Goal: Transaction & Acquisition: Obtain resource

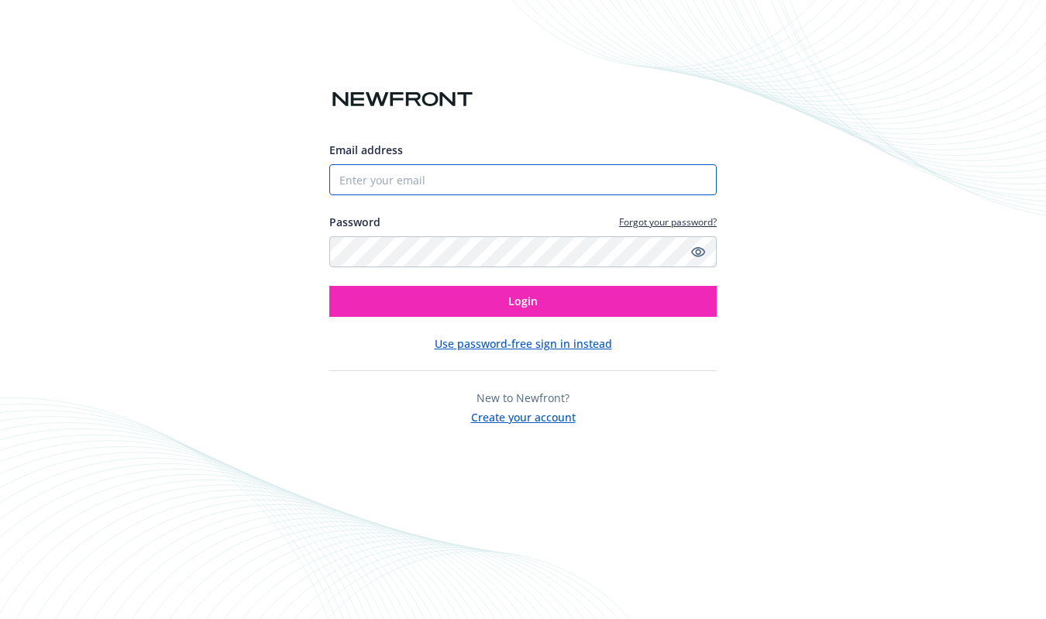
type input "[EMAIL_ADDRESS][DOMAIN_NAME]"
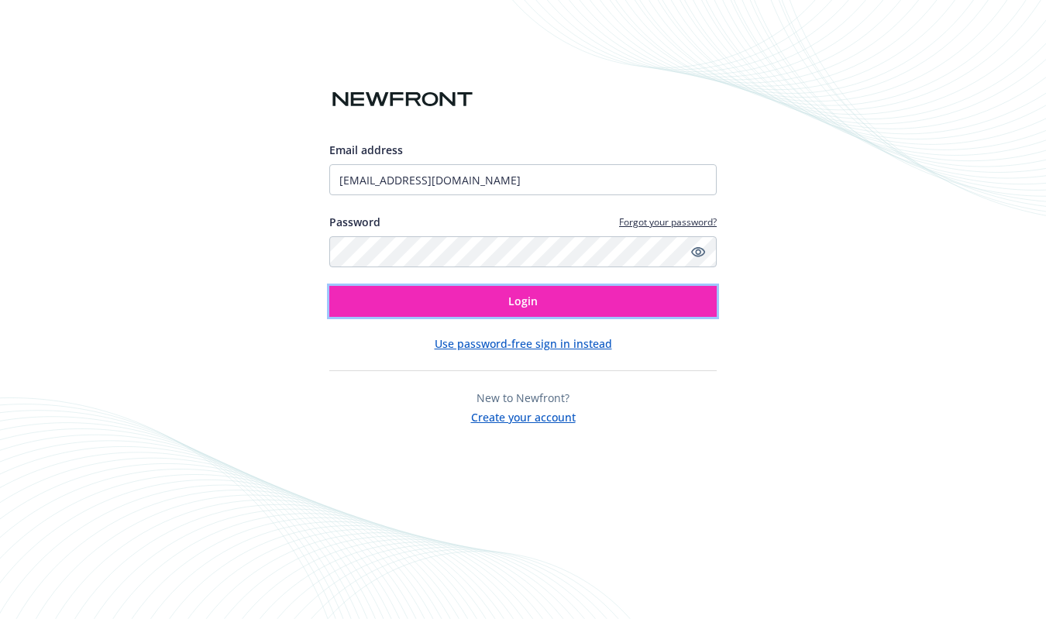
click at [535, 291] on button "Login" at bounding box center [522, 301] width 387 height 31
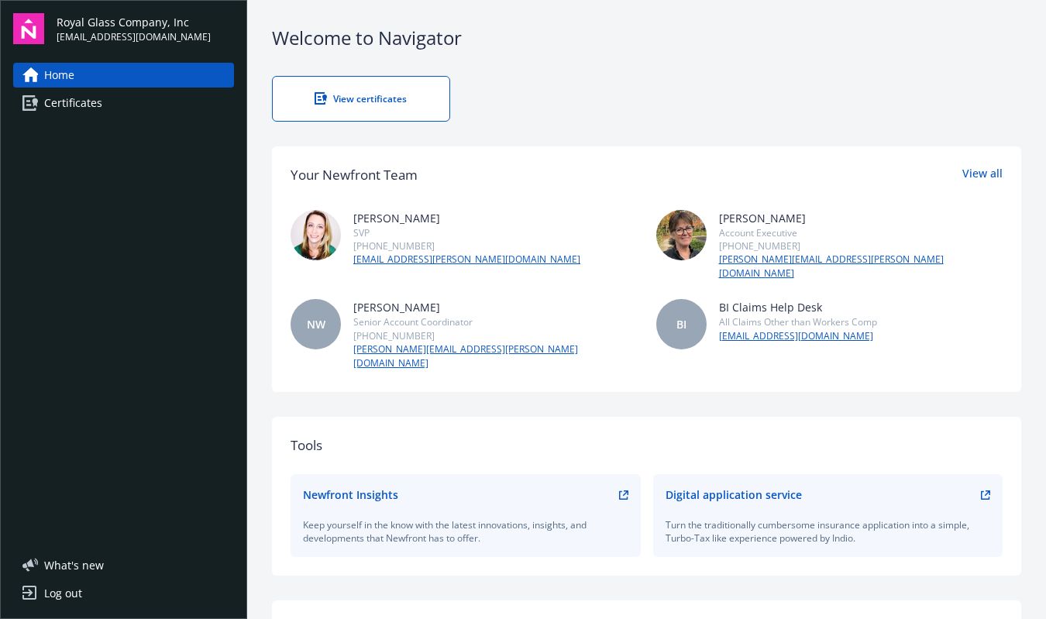
click at [303, 89] on link "View certificates" at bounding box center [361, 99] width 178 height 46
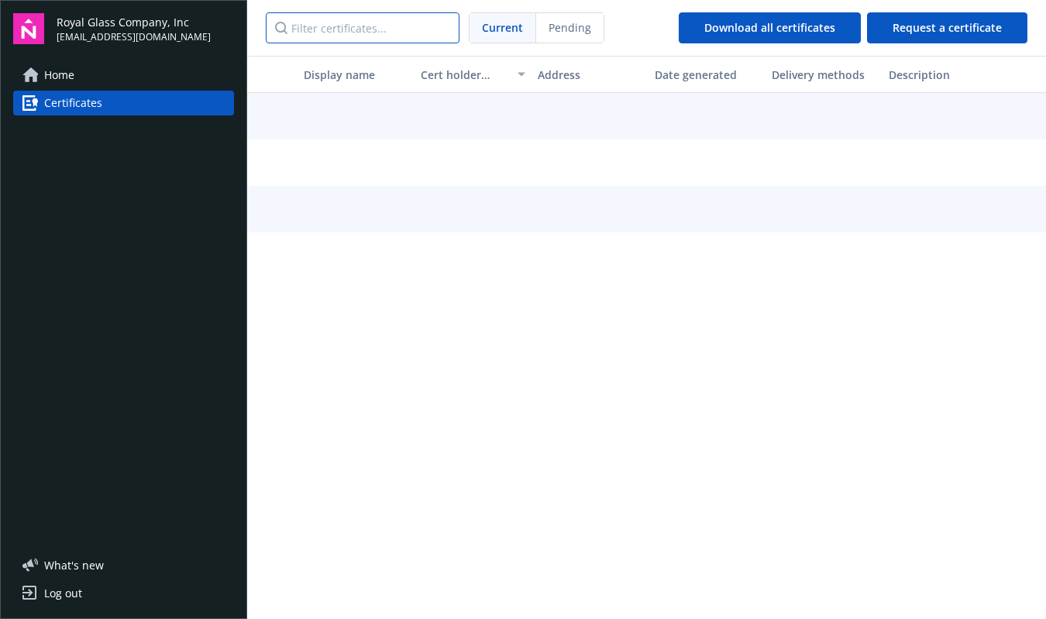
click at [335, 30] on input "Filter certificates..." at bounding box center [363, 27] width 194 height 31
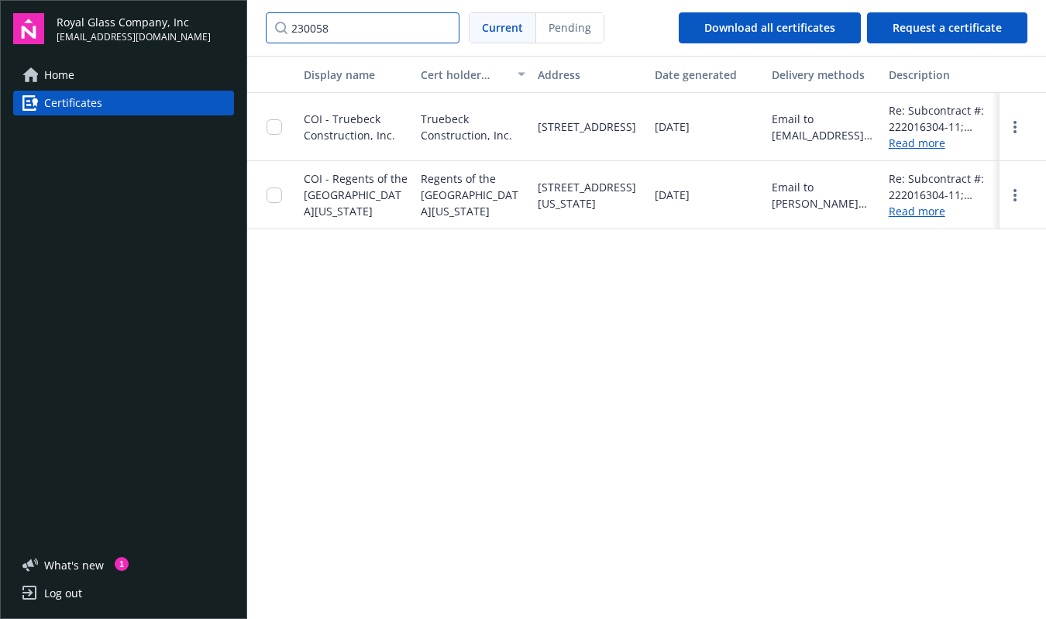
type input "230058"
click at [274, 203] on input "checkbox" at bounding box center [274, 194] width 15 height 15
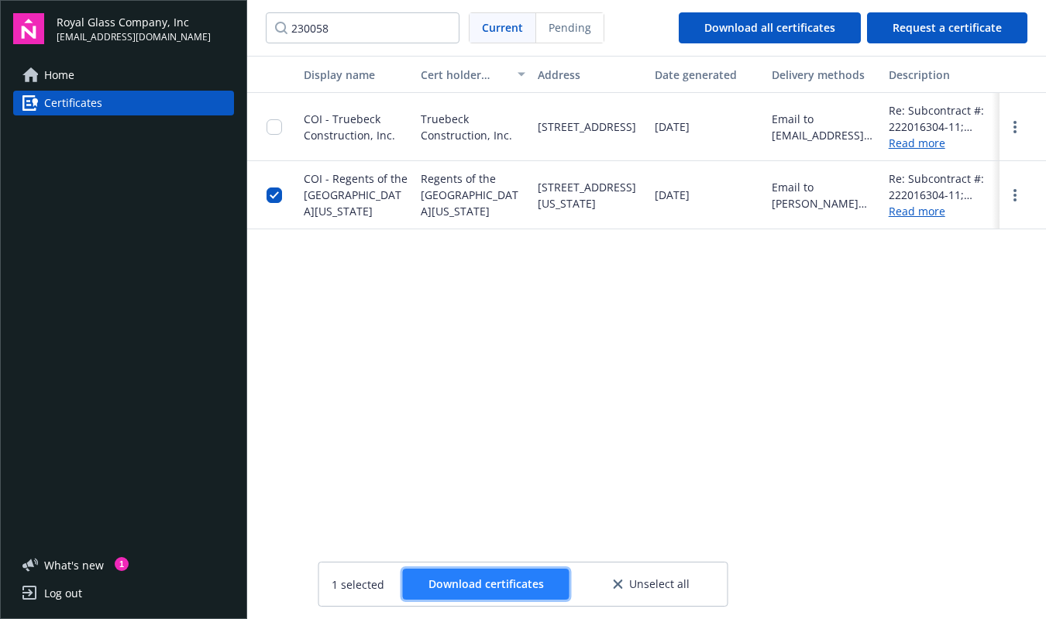
click at [465, 581] on span "Download certificates" at bounding box center [485, 583] width 115 height 15
click at [274, 203] on input "checkbox" at bounding box center [274, 194] width 15 height 15
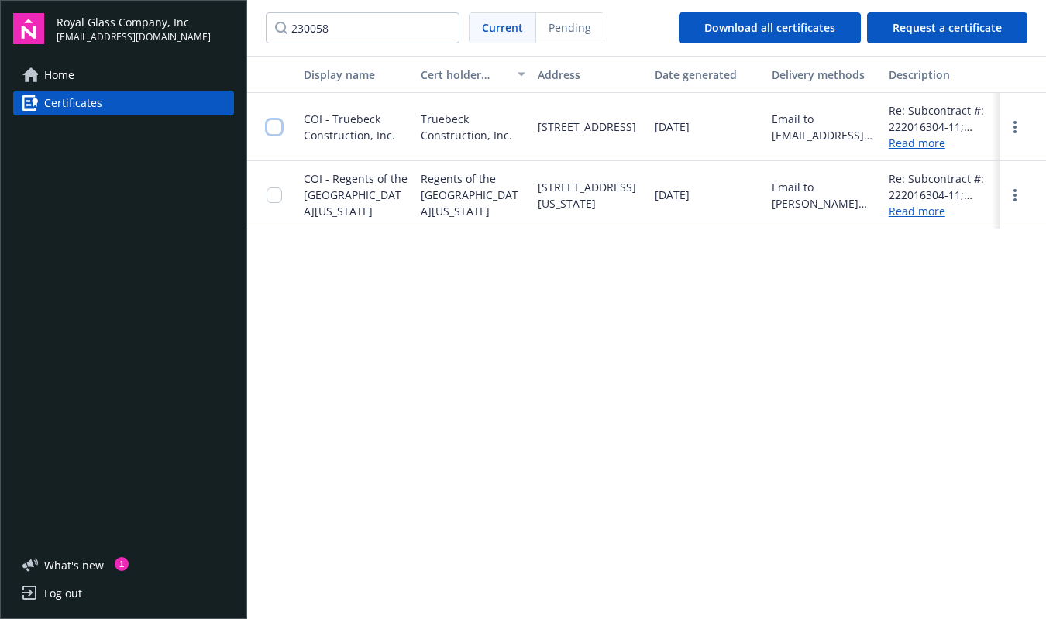
click at [279, 131] on input "checkbox" at bounding box center [274, 126] width 15 height 15
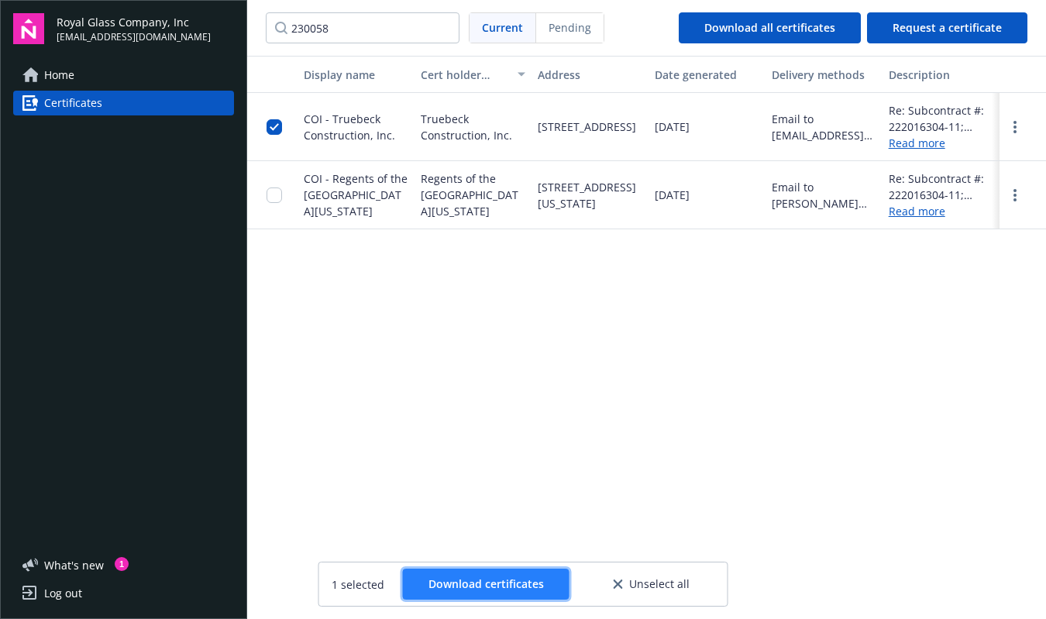
click at [487, 583] on span "Download certificates" at bounding box center [485, 583] width 115 height 15
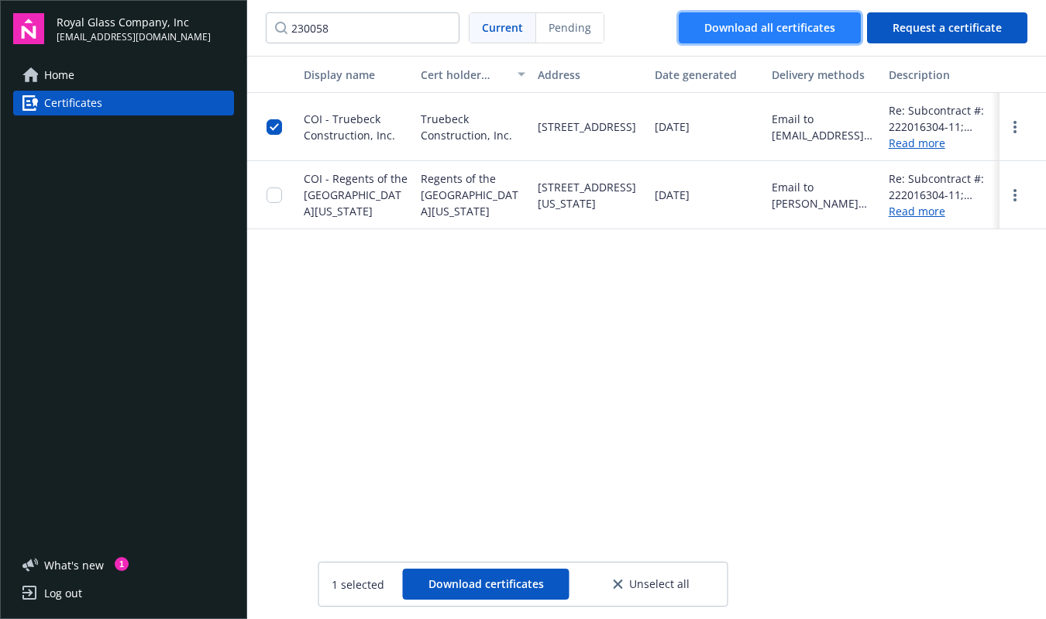
click at [772, 19] on div "Download all certificates" at bounding box center [769, 27] width 131 height 29
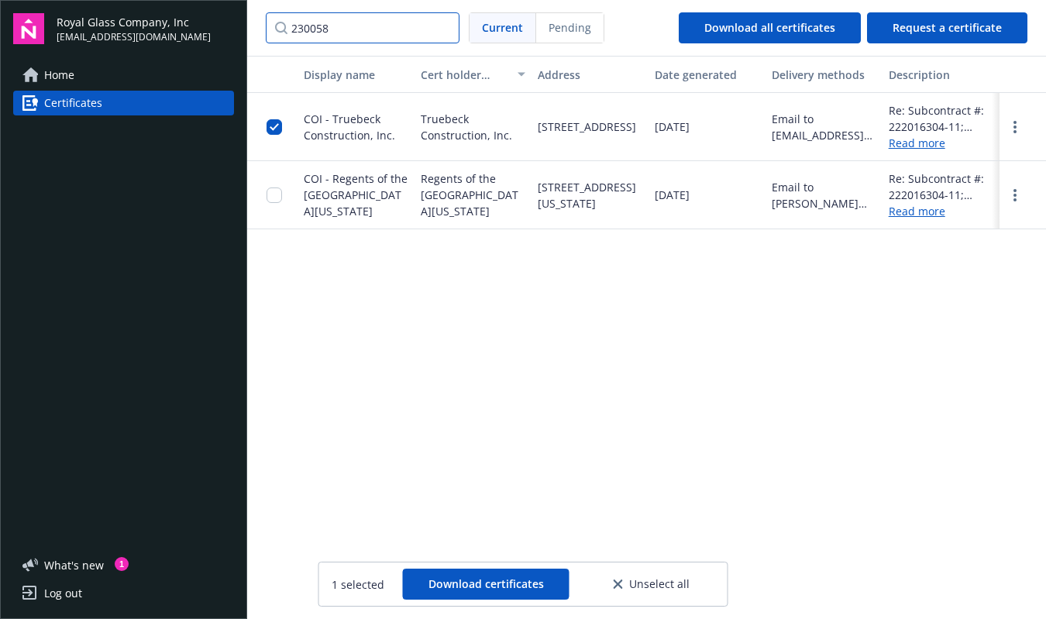
click at [376, 31] on input "230058" at bounding box center [363, 27] width 194 height 31
click at [442, 29] on input "230058" at bounding box center [363, 27] width 194 height 31
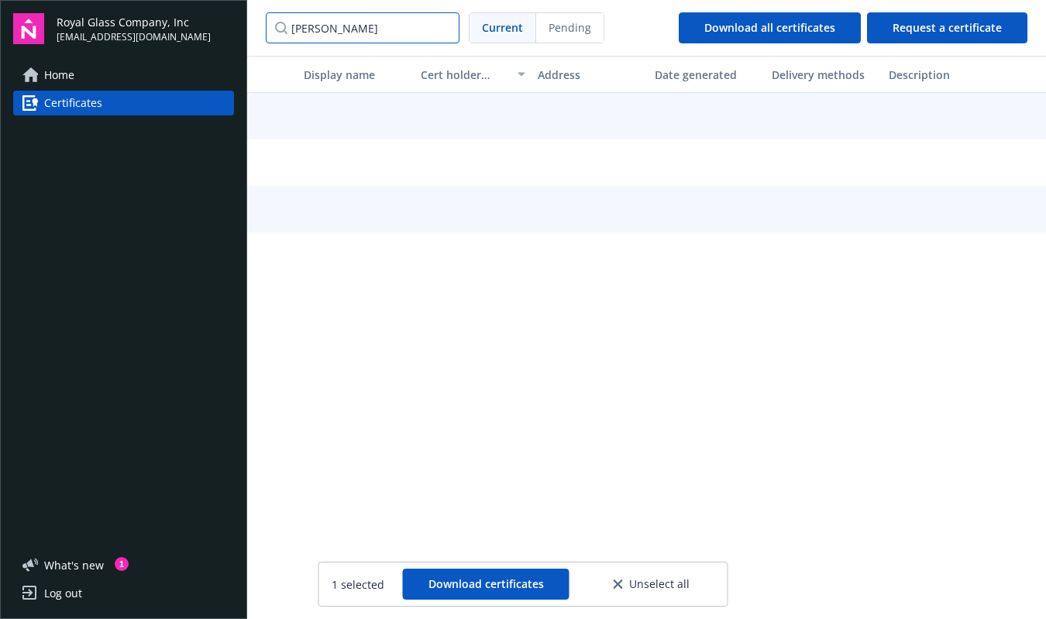
type input "[PERSON_NAME]"
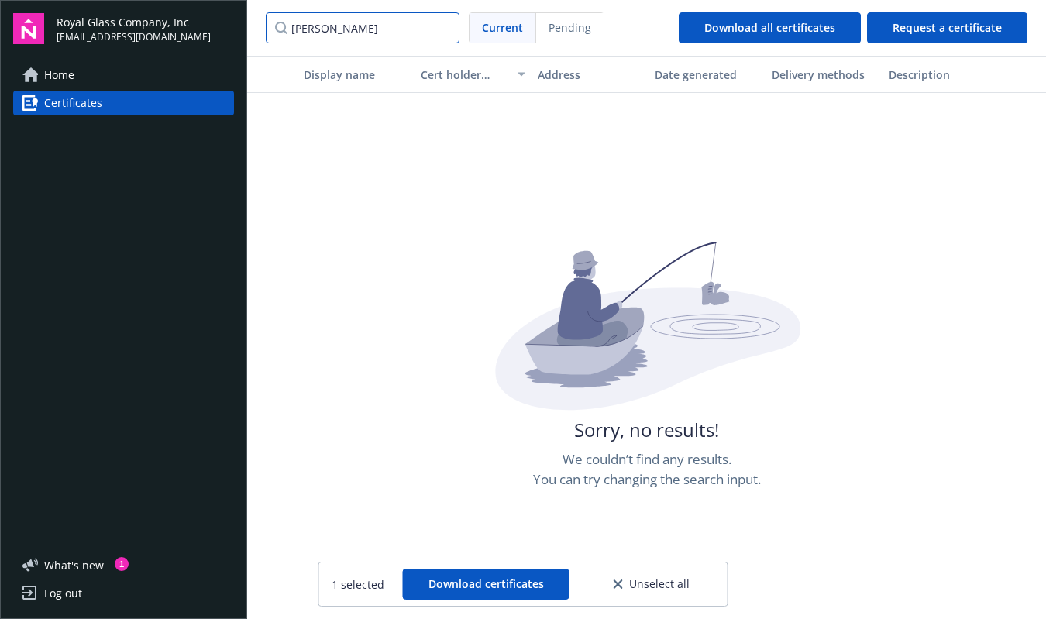
click at [445, 29] on input "[PERSON_NAME]" at bounding box center [363, 27] width 194 height 31
